Goal: Task Accomplishment & Management: Use online tool/utility

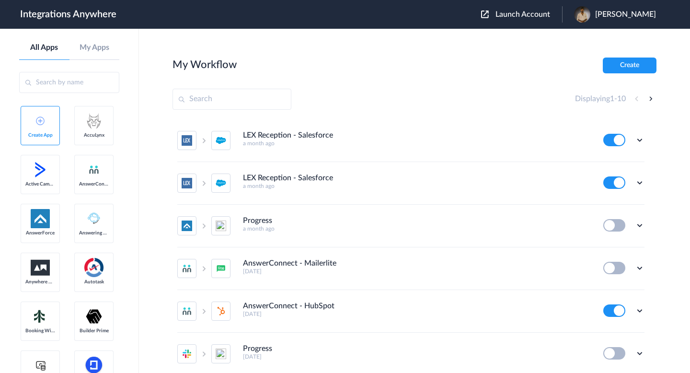
click at [496, 12] on span "Launch Account" at bounding box center [522, 15] width 55 height 8
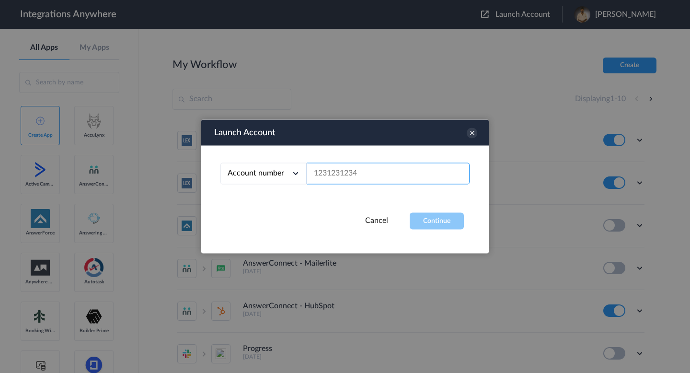
click at [344, 182] on input "text" at bounding box center [388, 174] width 163 height 22
paste input "2523167229"
type input "2523167229"
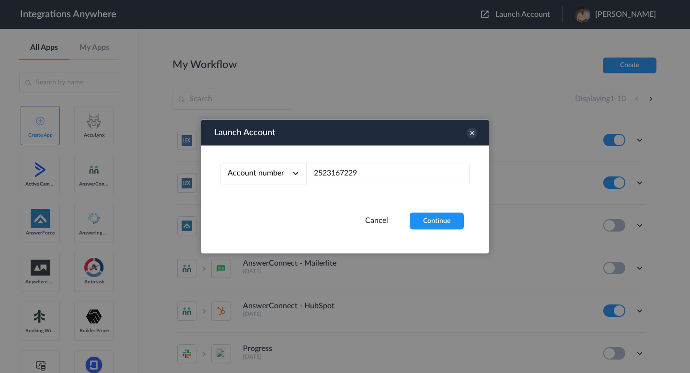
drag, startPoint x: 435, startPoint y: 231, endPoint x: 429, endPoint y: 231, distance: 5.8
click at [435, 231] on div "Launch Account Account number Account number Email address 2523167229 Cancel Co…" at bounding box center [344, 187] width 287 height 134
click at [425, 214] on button "Continue" at bounding box center [437, 221] width 54 height 17
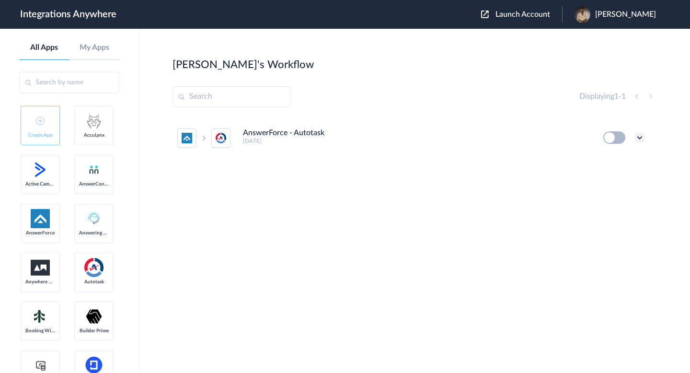
click at [638, 138] on icon at bounding box center [640, 138] width 10 height 10
click at [631, 158] on li "Edit" at bounding box center [613, 160] width 62 height 18
click at [506, 27] on header "Integrations Anywhere Launch Account Buvaneswaran Muni My Account Logout" at bounding box center [345, 14] width 690 height 29
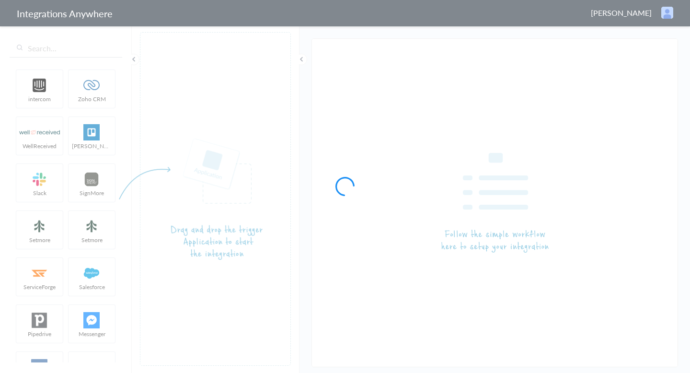
type input "AnswerForce - Autotask"
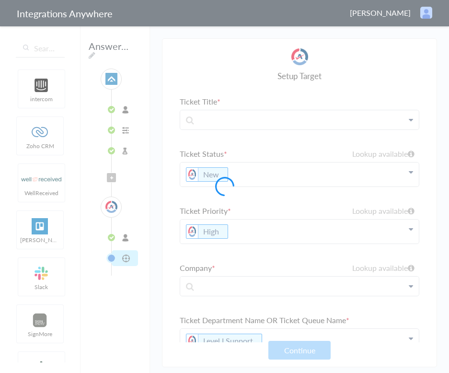
click at [271, 260] on div at bounding box center [224, 186] width 449 height 373
click at [104, 230] on div at bounding box center [224, 186] width 449 height 373
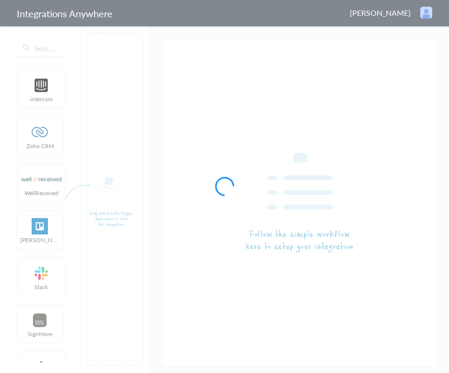
type input "AnswerForce - Autotask"
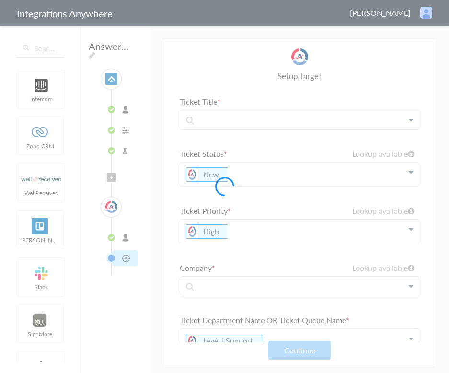
click at [115, 79] on div at bounding box center [224, 186] width 449 height 373
